Goal: Find specific page/section: Find specific page/section

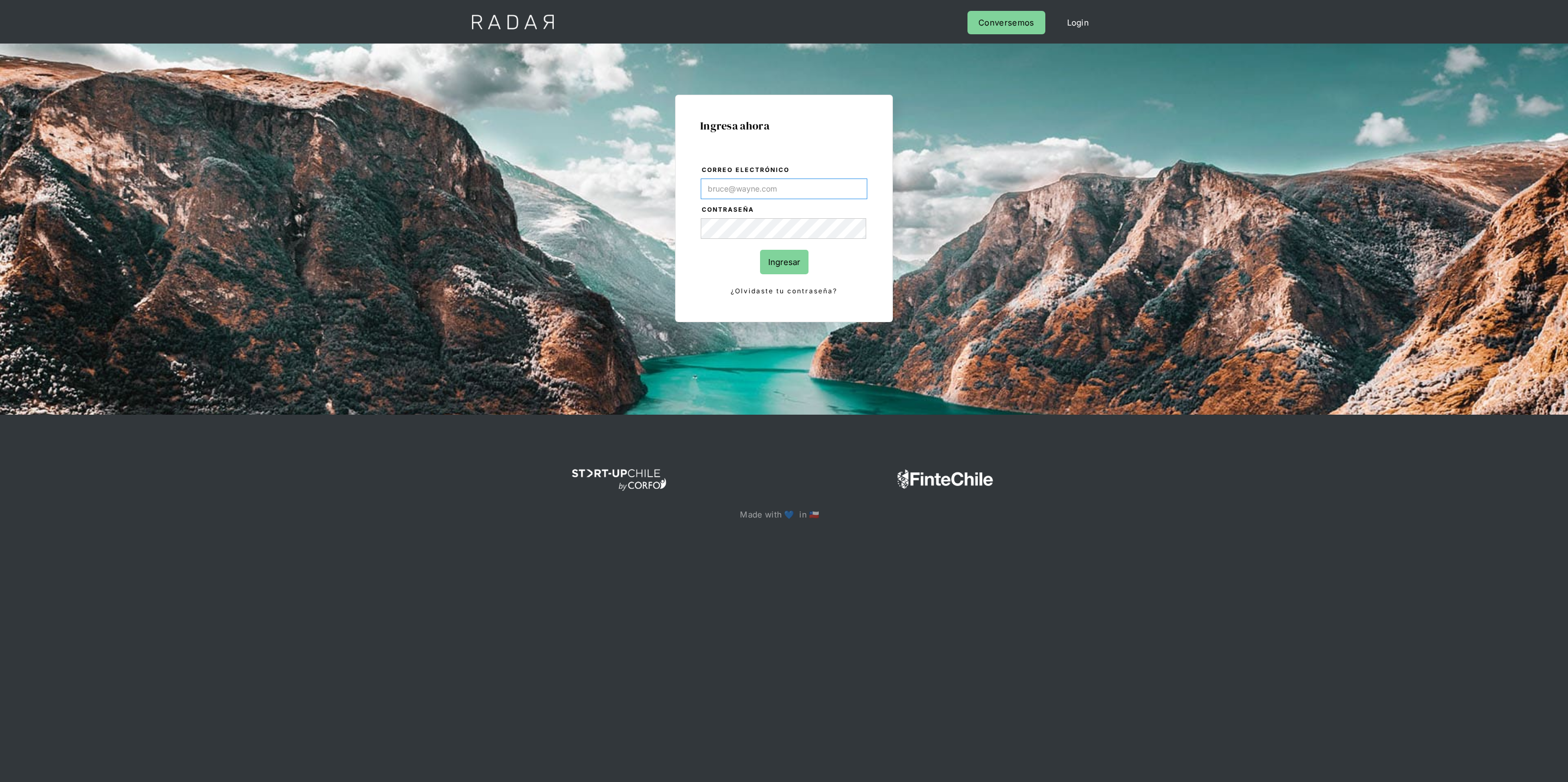
type input "[PERSON_NAME][EMAIL_ADDRESS][DOMAIN_NAME]"
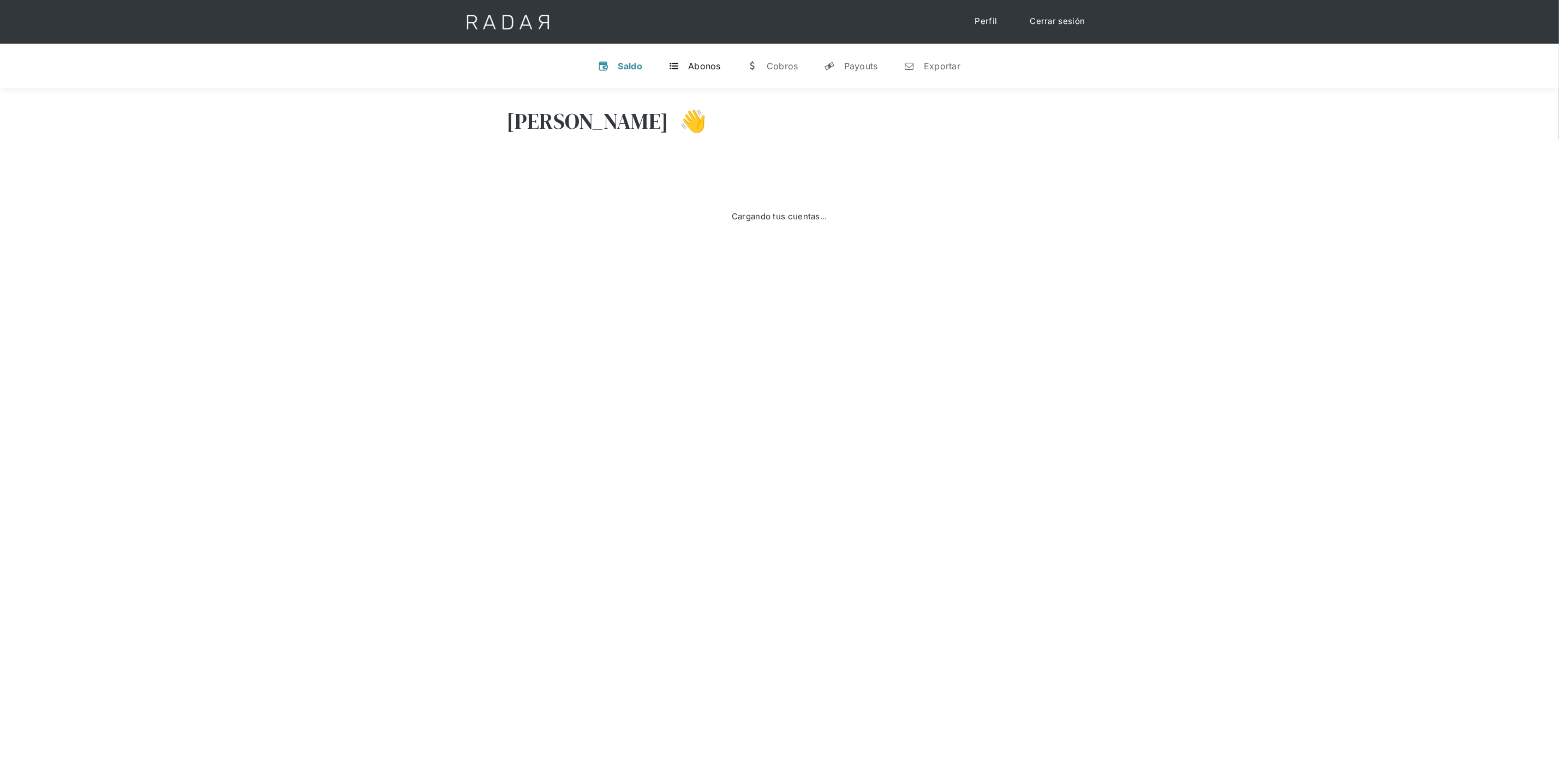
click at [708, 79] on link "t Abonos" at bounding box center [694, 66] width 70 height 29
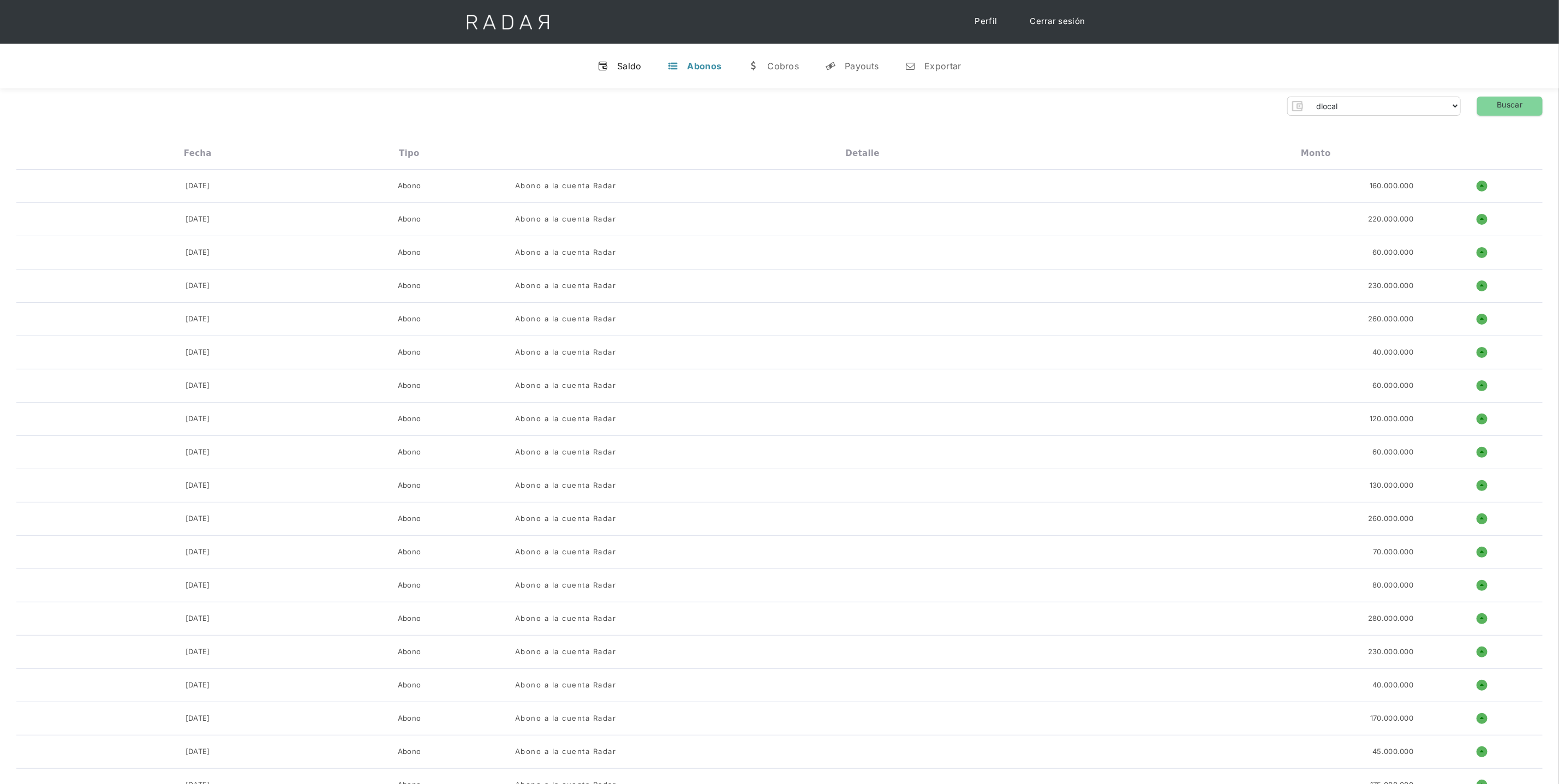
click at [633, 52] on link "v Saldo" at bounding box center [619, 66] width 62 height 29
